Goal: Task Accomplishment & Management: Use online tool/utility

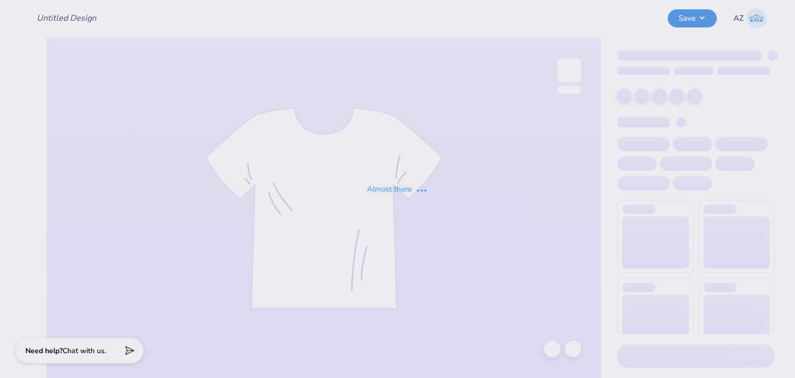
type input "Mental Health Retreat Crewneck"
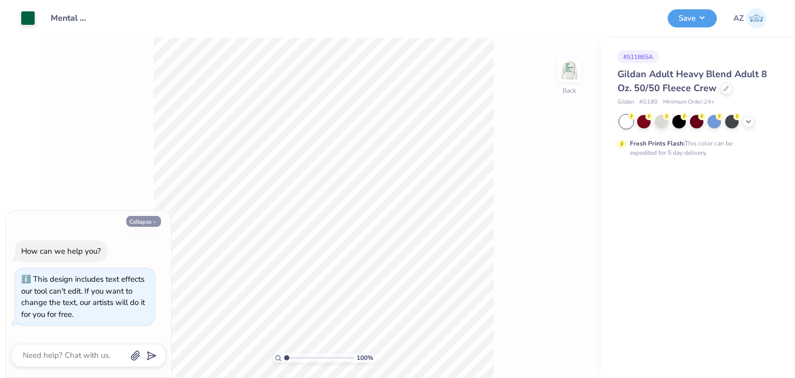
click at [139, 224] on button "Collapse" at bounding box center [143, 221] width 35 height 11
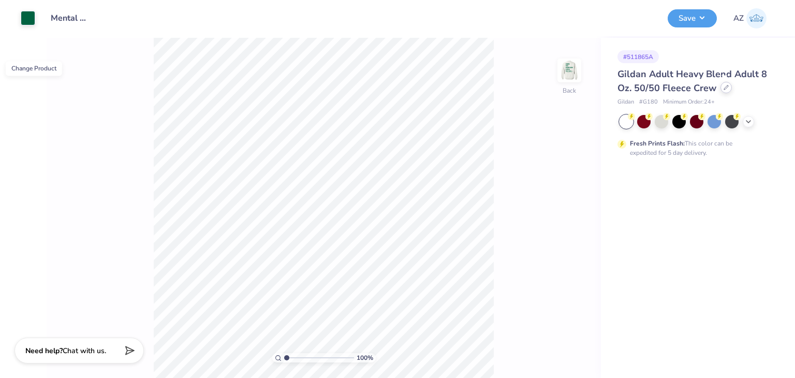
click at [724, 87] on icon at bounding box center [726, 87] width 5 height 5
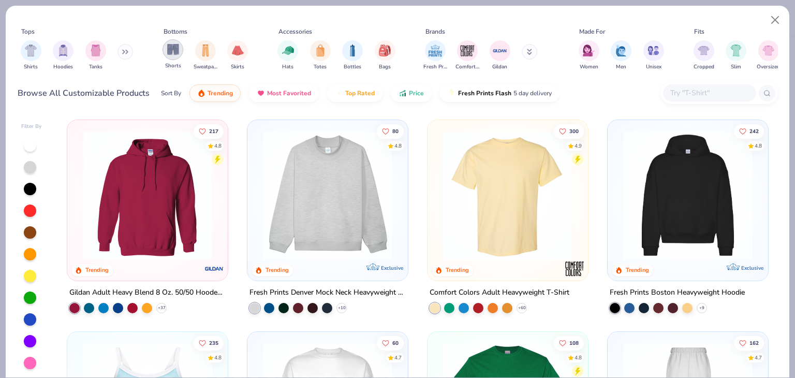
click at [176, 56] on div "filter for Shorts" at bounding box center [173, 49] width 21 height 21
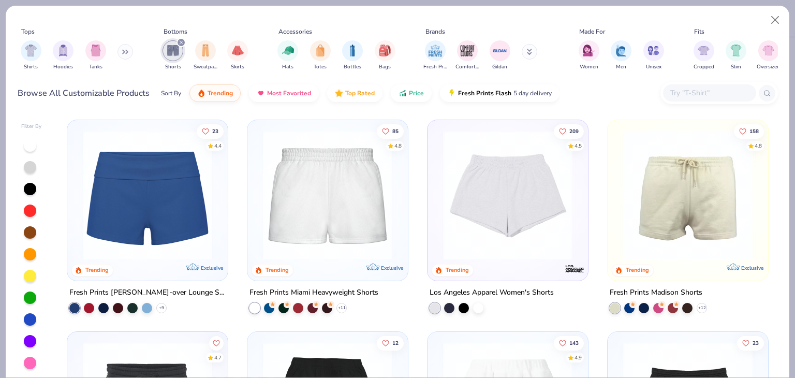
click at [671, 230] on img at bounding box center [688, 194] width 140 height 129
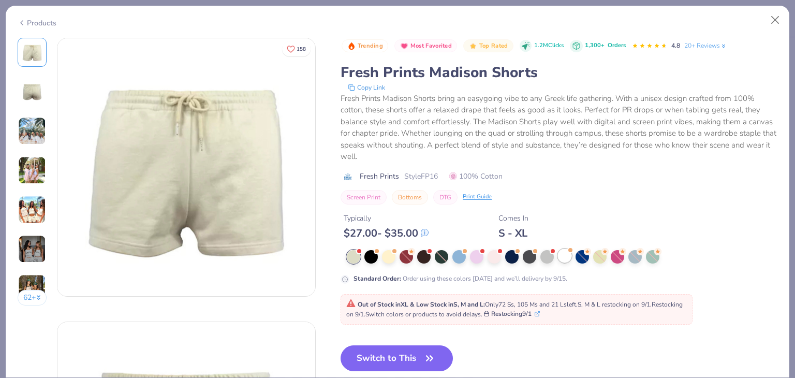
click at [569, 251] on div at bounding box center [570, 250] width 4 height 4
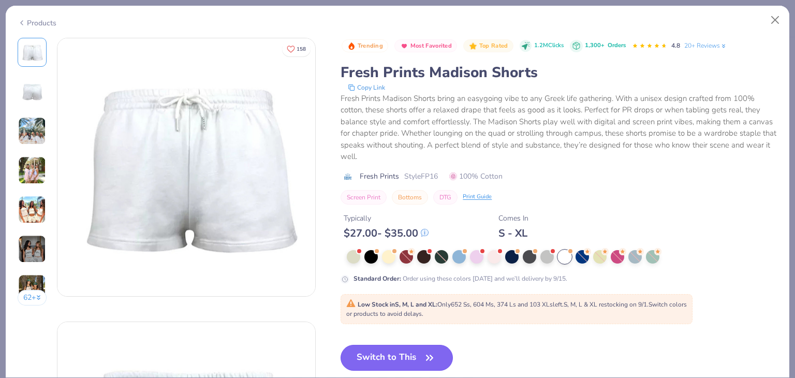
click at [381, 355] on button "Switch to This" at bounding box center [397, 358] width 112 height 26
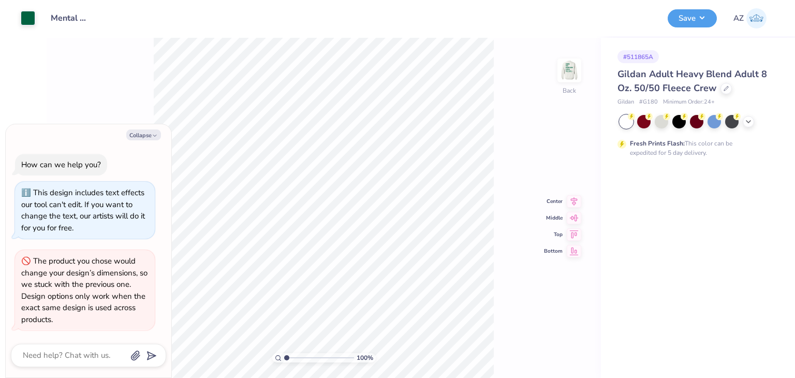
type textarea "x"
